Goal: Obtain resource: Download file/media

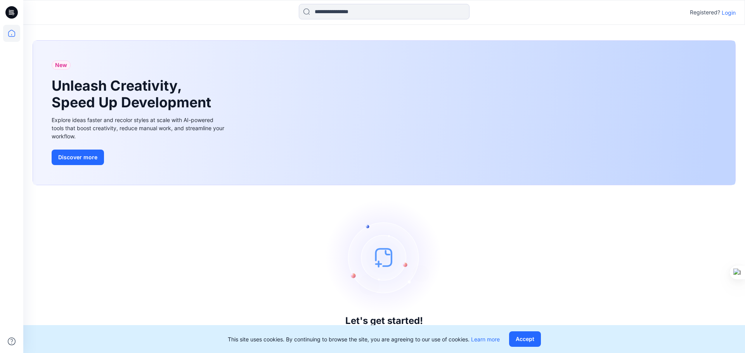
click at [729, 13] on p "Login" at bounding box center [728, 13] width 14 height 8
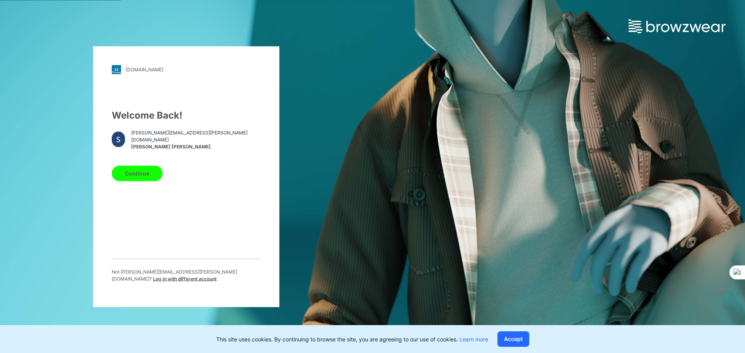
click at [152, 177] on button "Continue" at bounding box center [137, 174] width 51 height 16
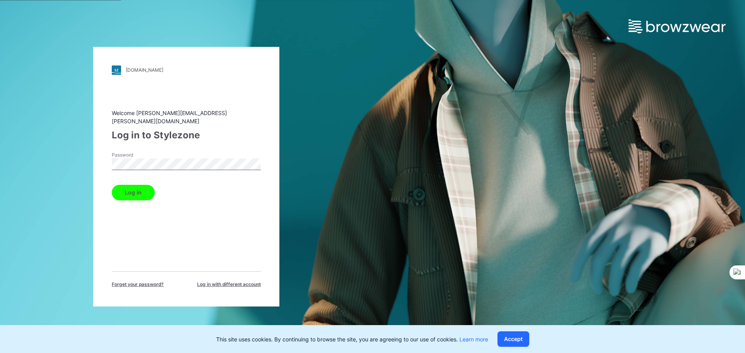
click at [135, 190] on button "Log in" at bounding box center [133, 193] width 43 height 16
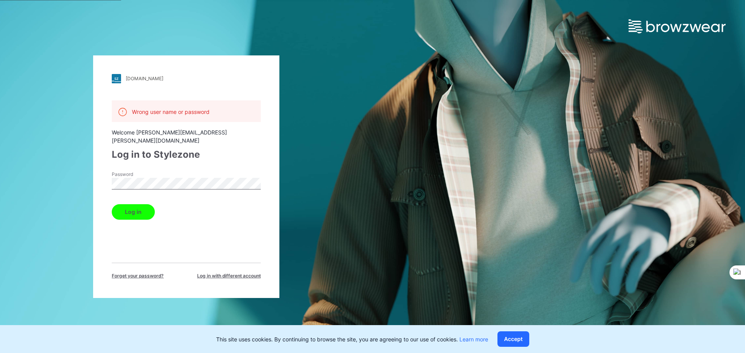
click at [139, 204] on button "Log in" at bounding box center [133, 212] width 43 height 16
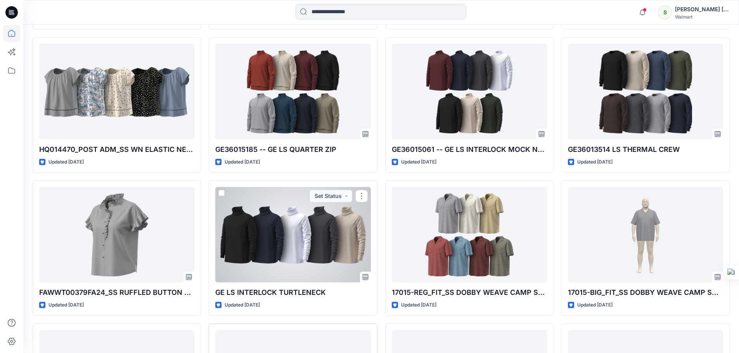
scroll to position [6542, 0]
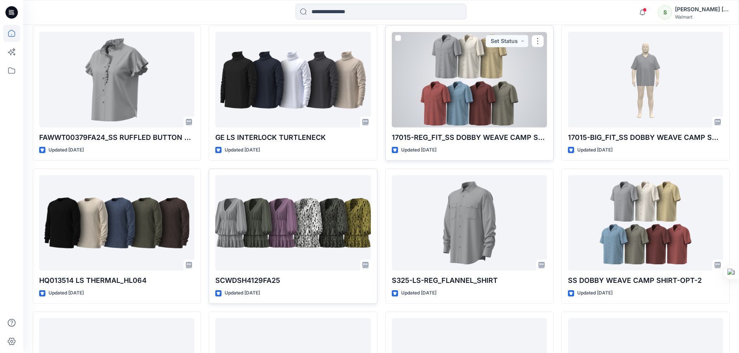
click at [441, 69] on div at bounding box center [469, 80] width 155 height 96
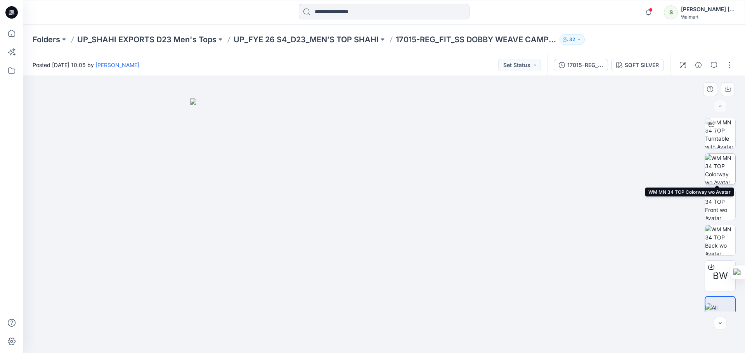
click at [721, 171] on img at bounding box center [720, 169] width 30 height 30
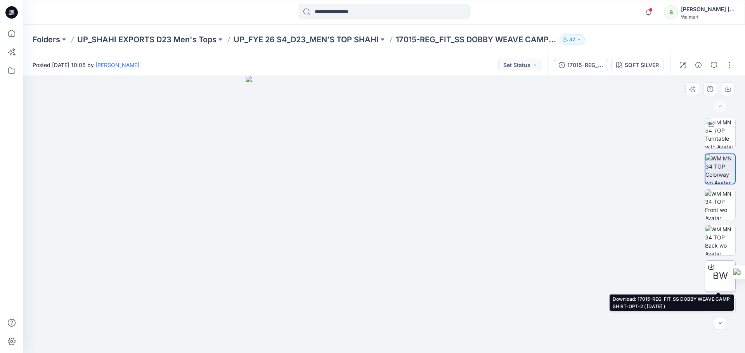
click at [708, 268] on icon at bounding box center [711, 267] width 6 height 6
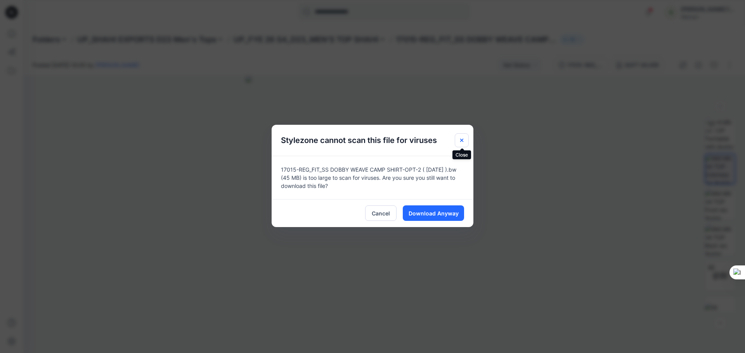
click at [461, 141] on icon "Close" at bounding box center [461, 140] width 6 height 6
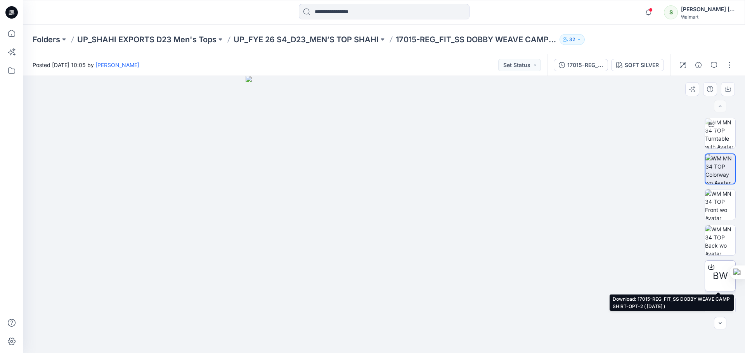
click at [708, 266] on icon at bounding box center [711, 267] width 6 height 6
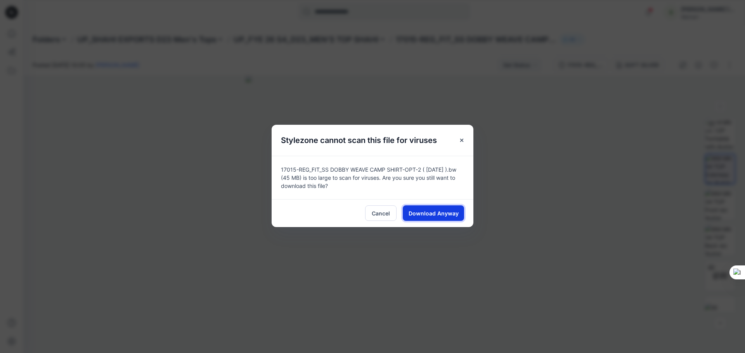
click at [439, 218] on button "Download Anyway" at bounding box center [433, 214] width 61 height 16
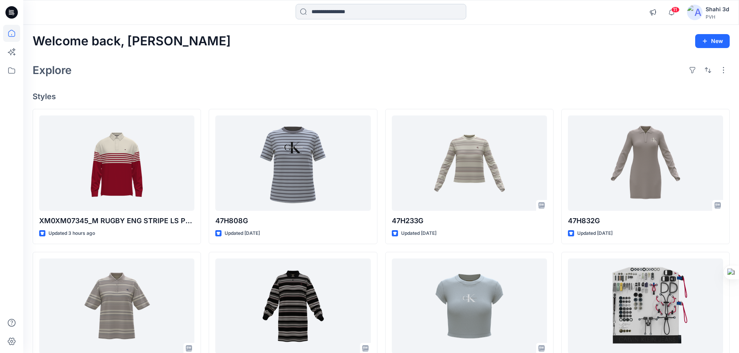
click at [353, 9] on input at bounding box center [381, 12] width 171 height 16
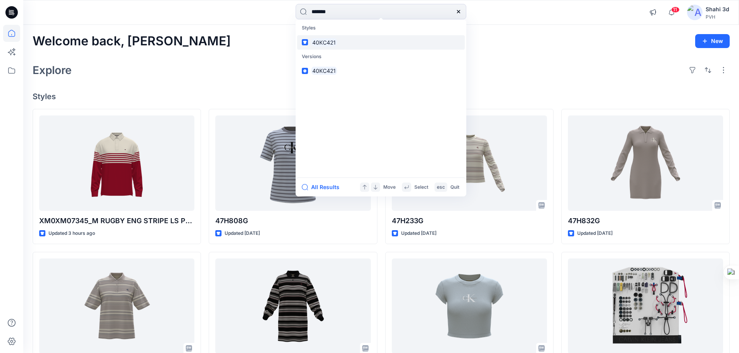
type input "*******"
click at [335, 40] on mark "40KC421" at bounding box center [324, 42] width 26 height 9
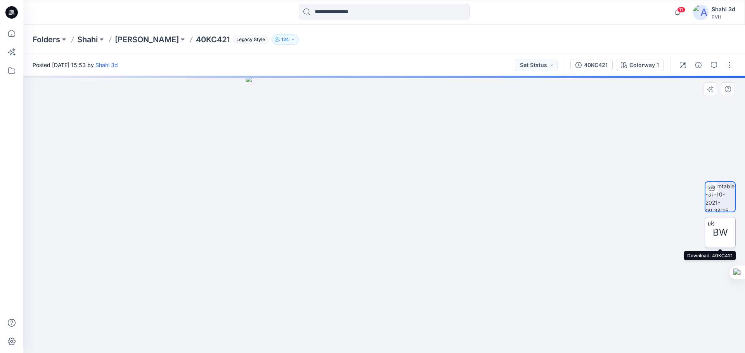
click at [710, 224] on icon at bounding box center [711, 224] width 6 height 6
